Goal: Task Accomplishment & Management: Use online tool/utility

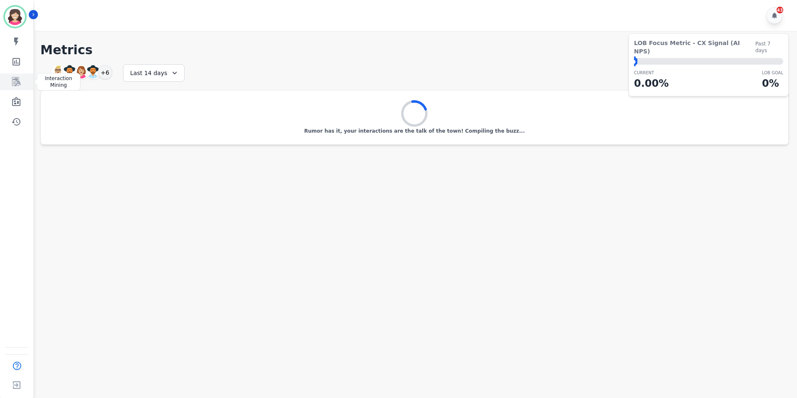
click at [15, 83] on icon "Sidebar" at bounding box center [16, 81] width 8 height 9
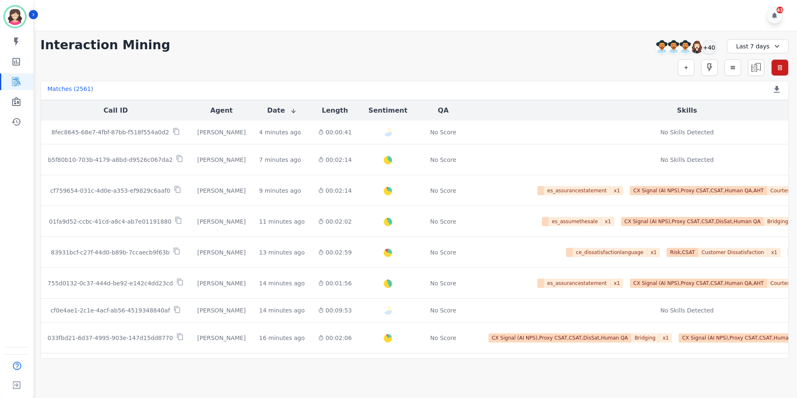
click at [774, 45] on icon at bounding box center [777, 46] width 8 height 8
click at [753, 115] on li "Last 30 days" at bounding box center [763, 115] width 42 height 8
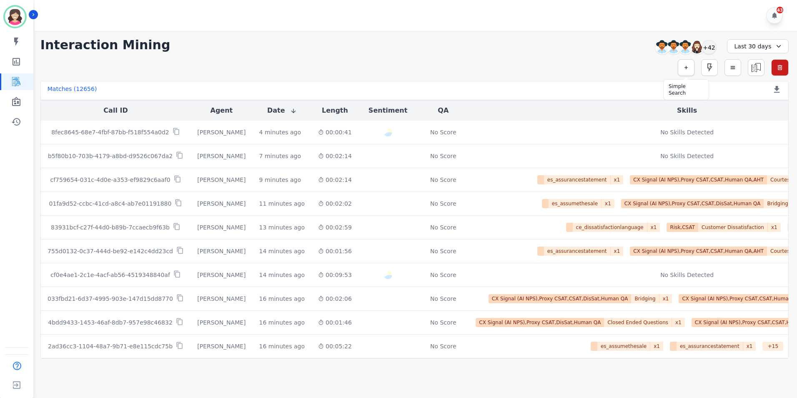
click at [684, 67] on icon "button" at bounding box center [686, 68] width 6 height 6
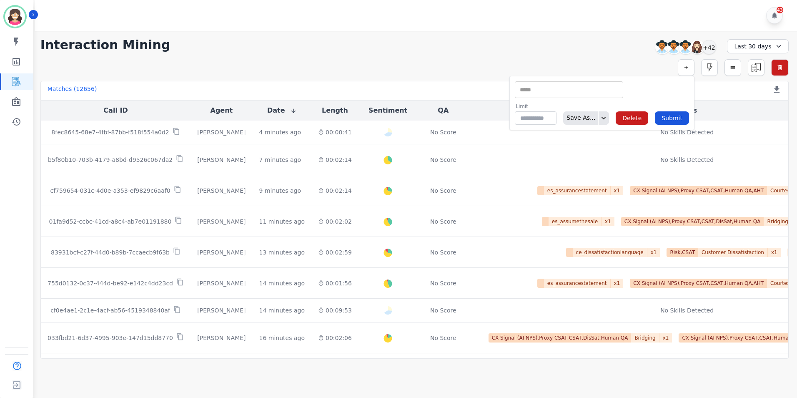
click at [554, 83] on div "** ACW (Sec) AGH_Lvl1 AGH_Lvl2 Emote: Apprehensive % Silence Front (CX) CX Phon…" at bounding box center [569, 89] width 108 height 17
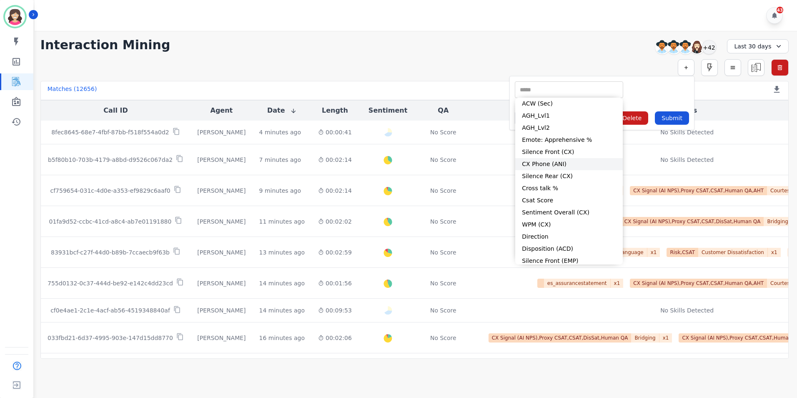
click at [543, 166] on li "CX Phone (ANI)" at bounding box center [569, 164] width 108 height 12
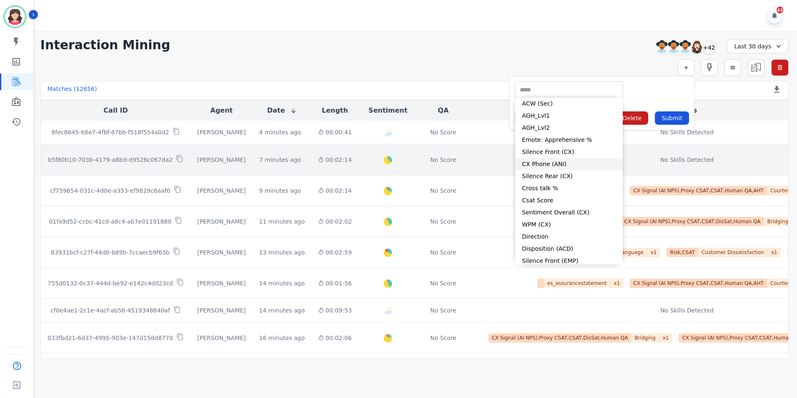
type input "**********"
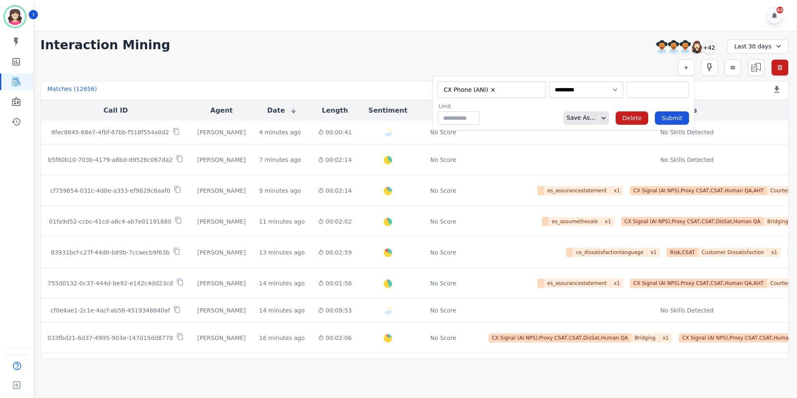
click at [631, 89] on input "selected options" at bounding box center [657, 89] width 58 height 9
type input "**********"
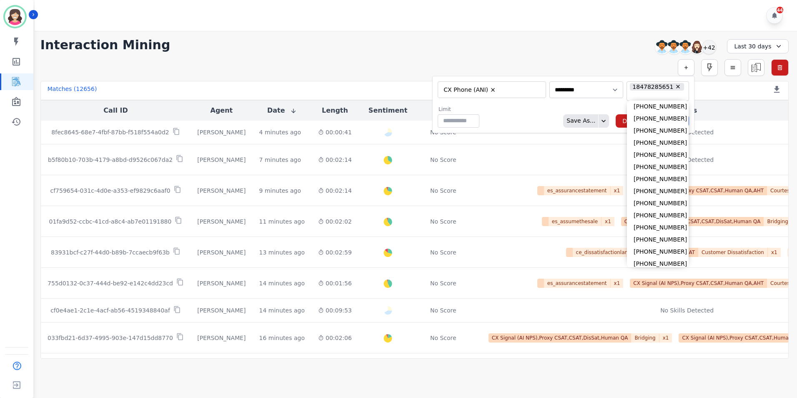
click at [601, 106] on div "Limit ** Save As... Delete Submit" at bounding box center [563, 117] width 251 height 22
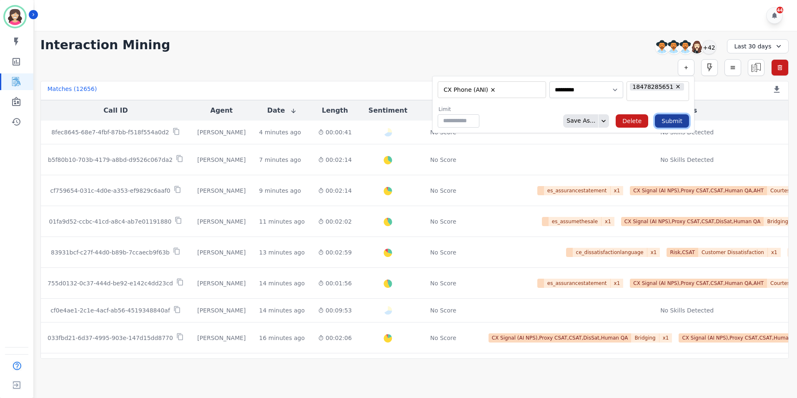
click at [676, 115] on button "Submit" at bounding box center [672, 120] width 34 height 13
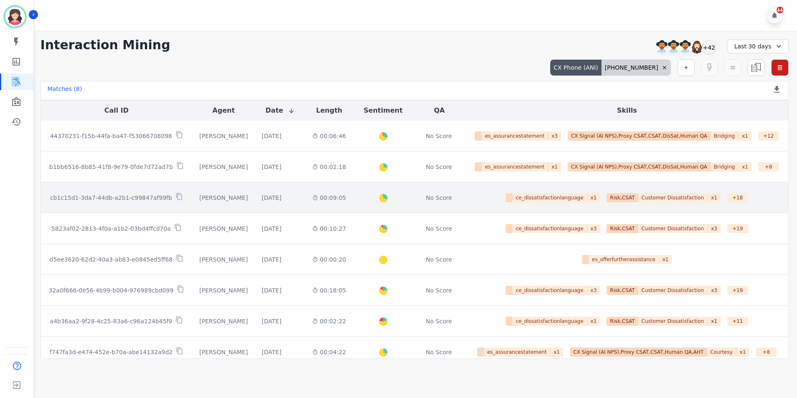
click at [123, 196] on p "cb1c15d1-3da7-44db-a2b1-c99847af99fb" at bounding box center [111, 197] width 122 height 8
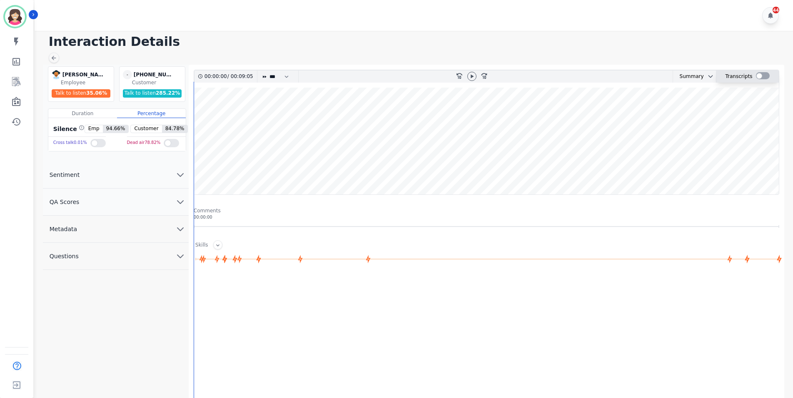
click at [764, 73] on div at bounding box center [763, 75] width 14 height 7
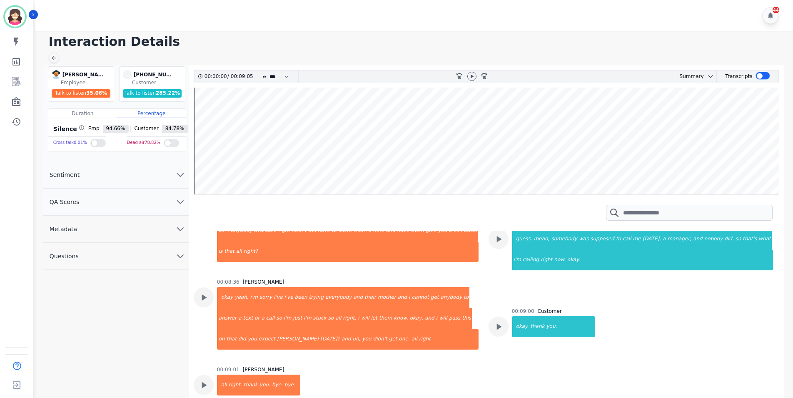
scroll to position [972, 0]
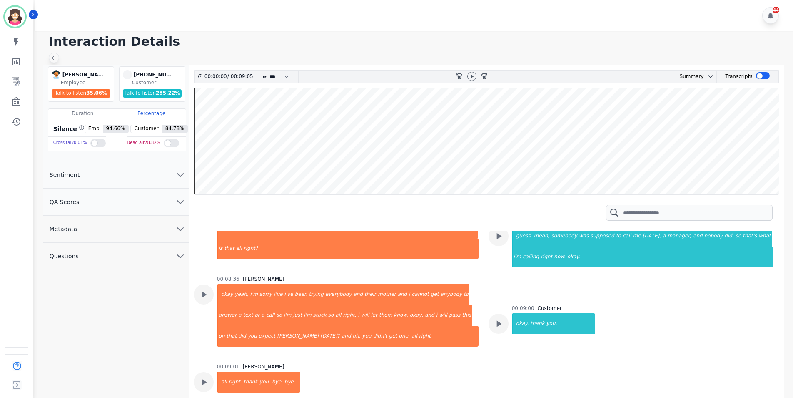
click at [55, 58] on icon at bounding box center [53, 58] width 7 height 7
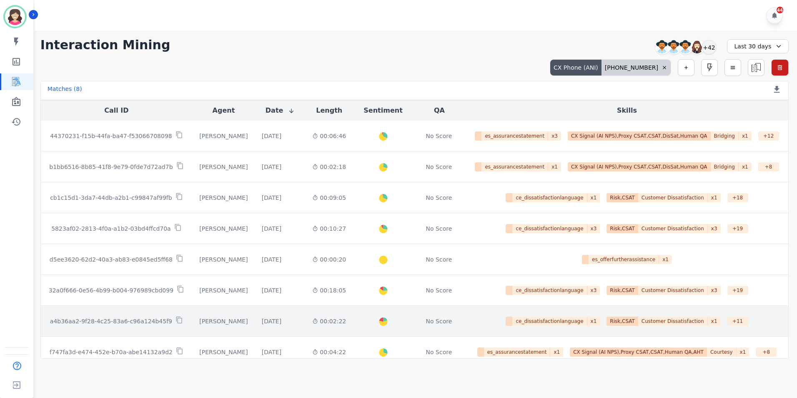
click at [127, 319] on p "a4b36aa2-9f28-4c25-83a6-c96a124b45f9" at bounding box center [111, 321] width 122 height 8
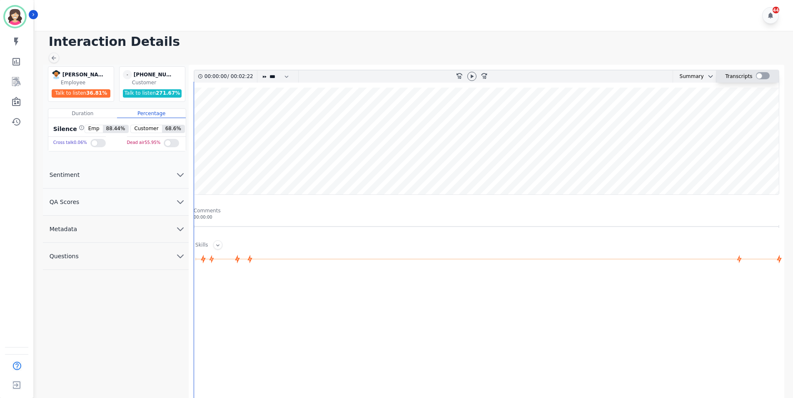
click at [762, 77] on div at bounding box center [763, 75] width 14 height 7
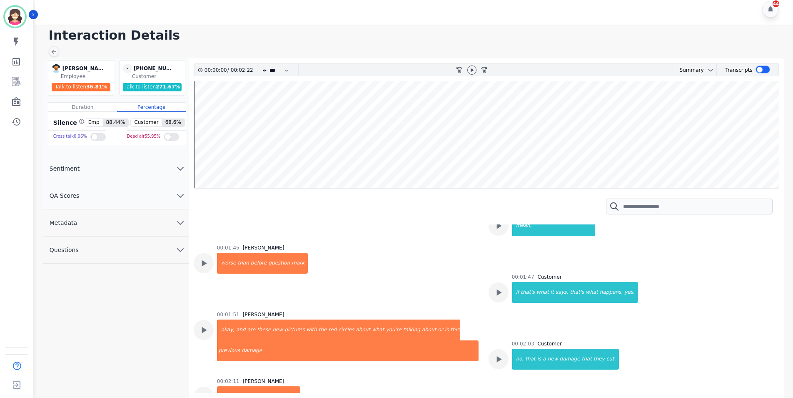
scroll to position [472, 0]
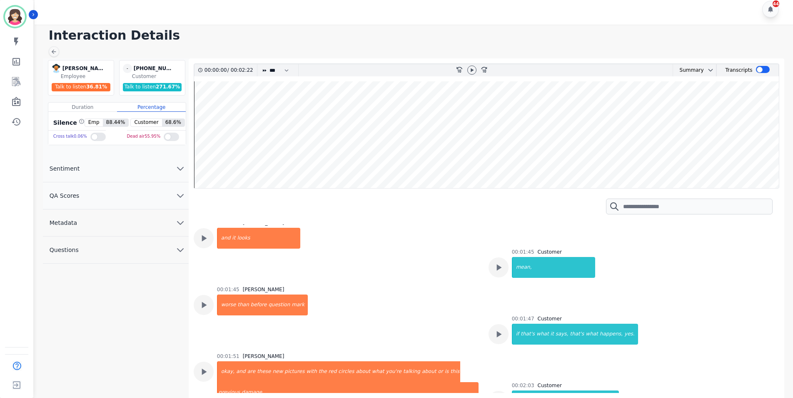
click at [468, 67] on div at bounding box center [472, 70] width 13 height 12
click at [473, 72] on icon at bounding box center [472, 70] width 7 height 7
drag, startPoint x: 262, startPoint y: 82, endPoint x: 320, endPoint y: 88, distance: 58.7
click at [320, 88] on wave at bounding box center [486, 134] width 585 height 107
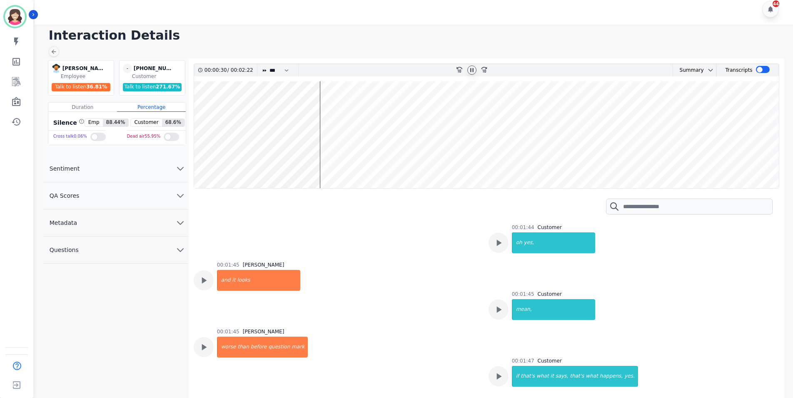
click at [320, 88] on wave at bounding box center [486, 134] width 585 height 107
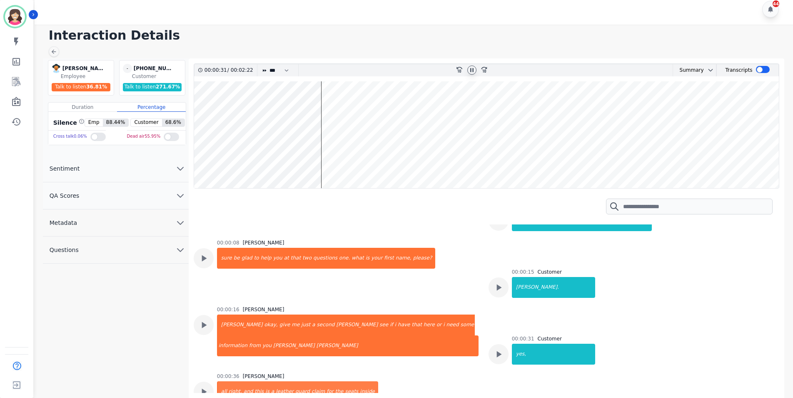
scroll to position [36, 0]
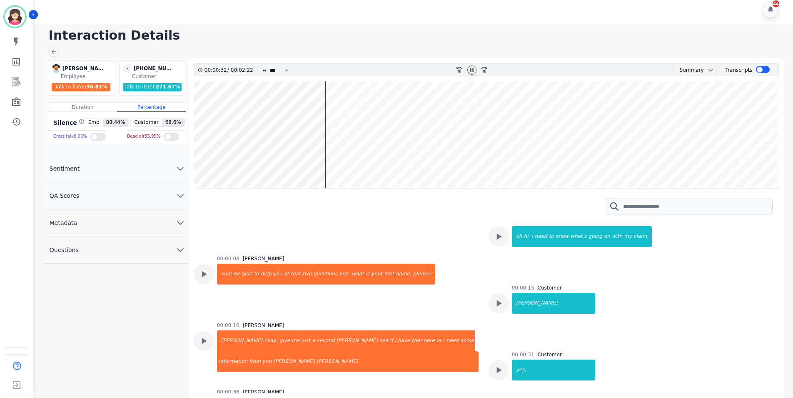
click at [374, 87] on wave at bounding box center [486, 134] width 585 height 107
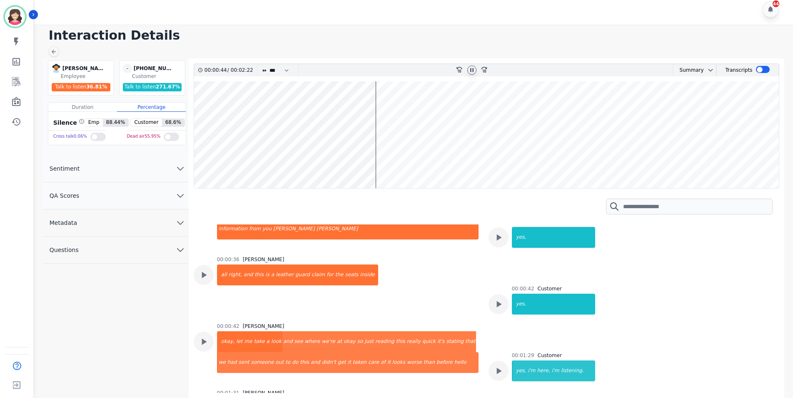
scroll to position [179, 0]
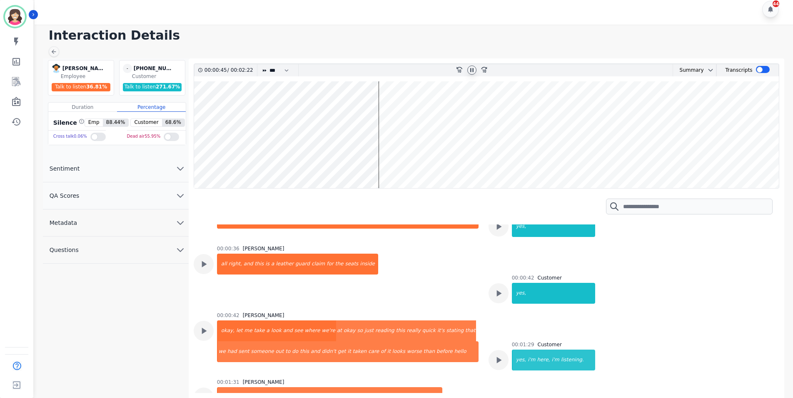
click at [522, 86] on wave at bounding box center [486, 134] width 585 height 107
